Goal: Task Accomplishment & Management: Use online tool/utility

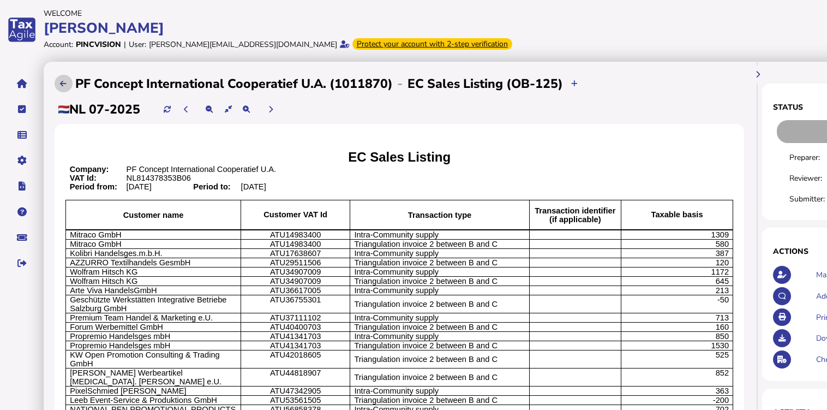
click at [62, 85] on icon at bounding box center [63, 83] width 7 height 7
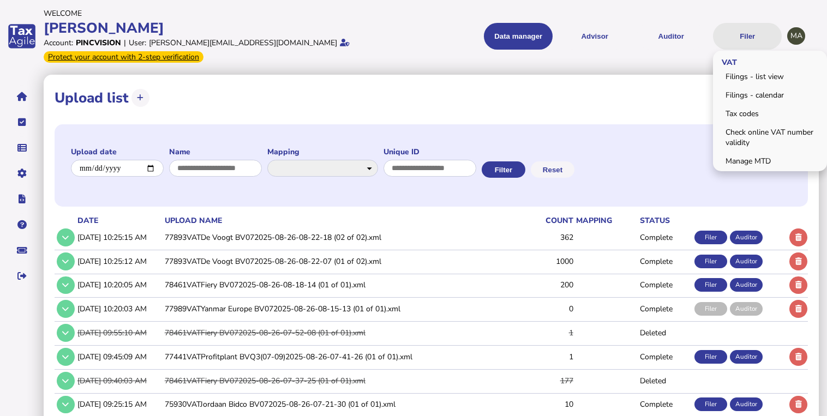
click at [759, 37] on button "Filer" at bounding box center [747, 36] width 69 height 27
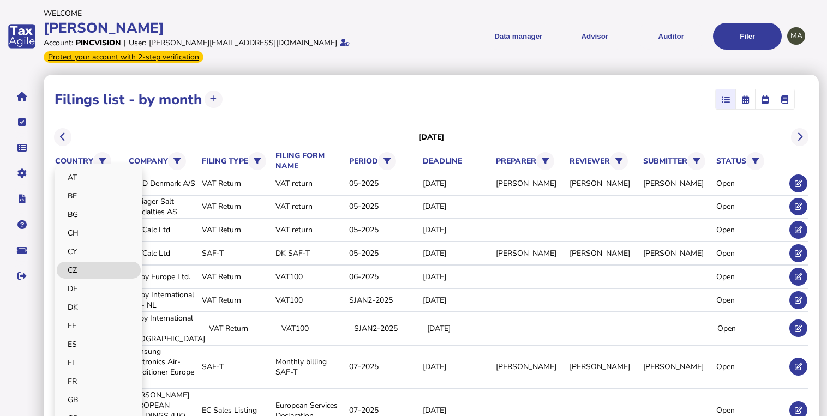
click at [95, 270] on link "CZ" at bounding box center [99, 270] width 84 height 17
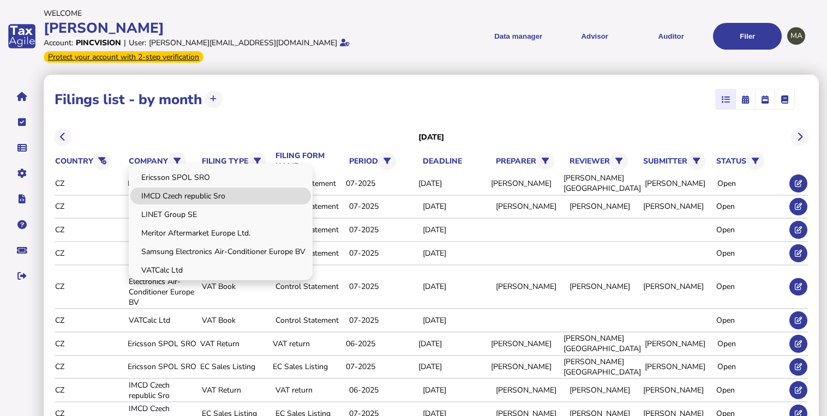
click at [180, 197] on link "IMCD Czech republic Sro" at bounding box center [220, 196] width 181 height 17
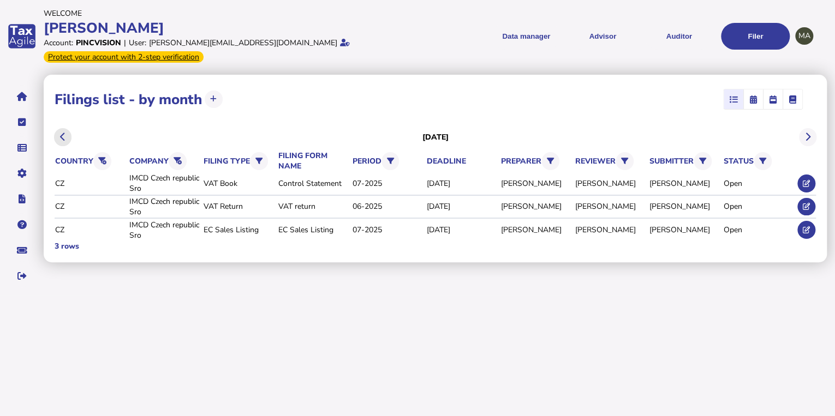
click at [64, 137] on icon at bounding box center [62, 137] width 5 height 1
click at [806, 180] on icon at bounding box center [805, 183] width 7 height 7
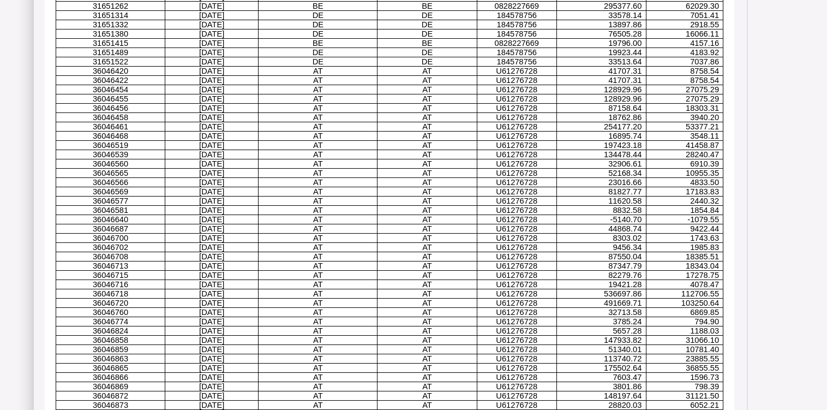
scroll to position [0, 10]
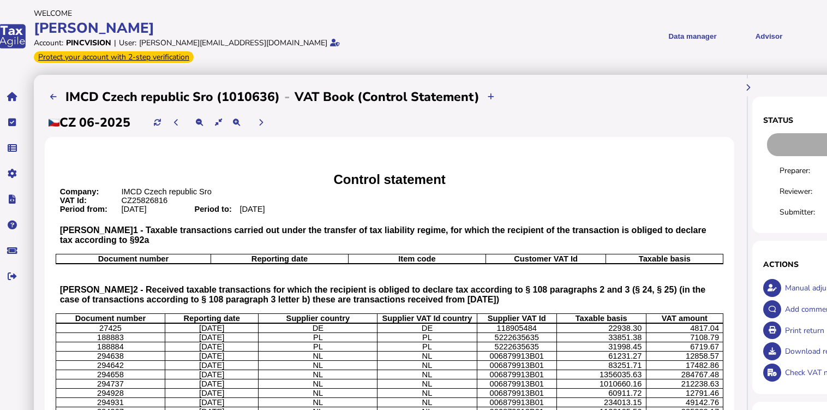
click at [695, 213] on p at bounding box center [678, 217] width 82 height 9
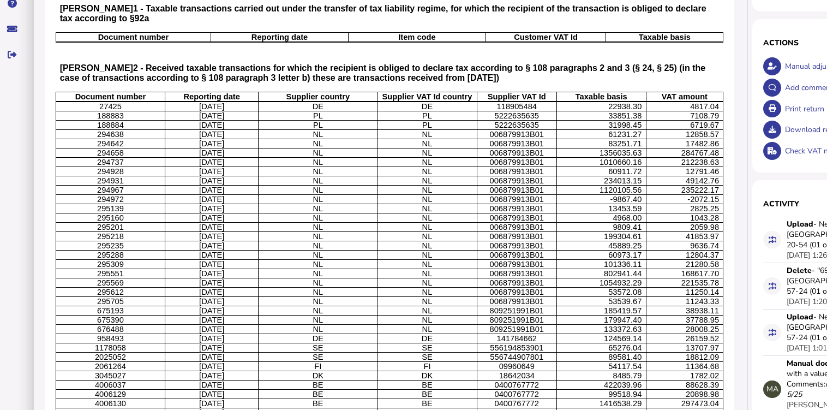
scroll to position [124, 10]
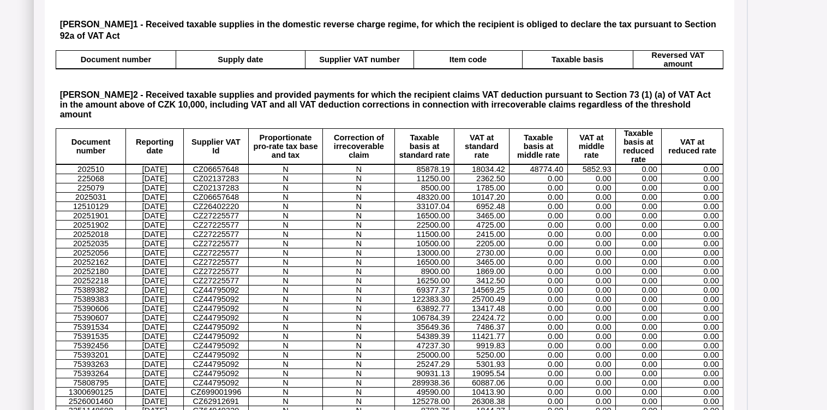
scroll to position [4663, 10]
